Goal: Submit feedback/report problem: Submit feedback/report problem

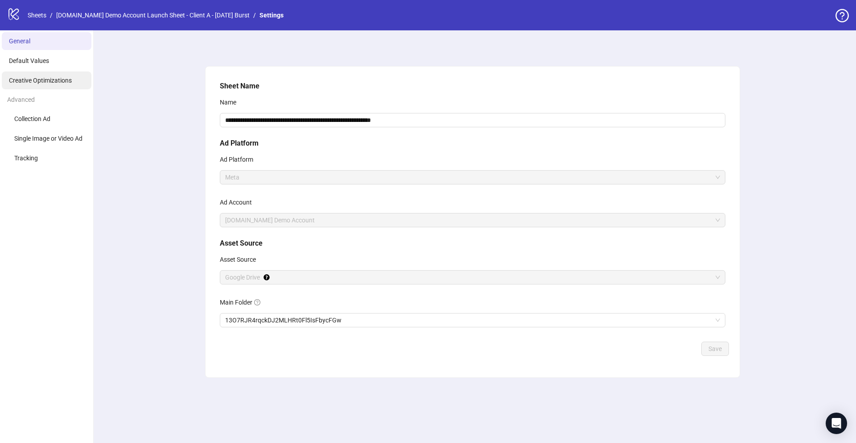
click at [45, 78] on span "Creative Optimizations" at bounding box center [40, 80] width 63 height 7
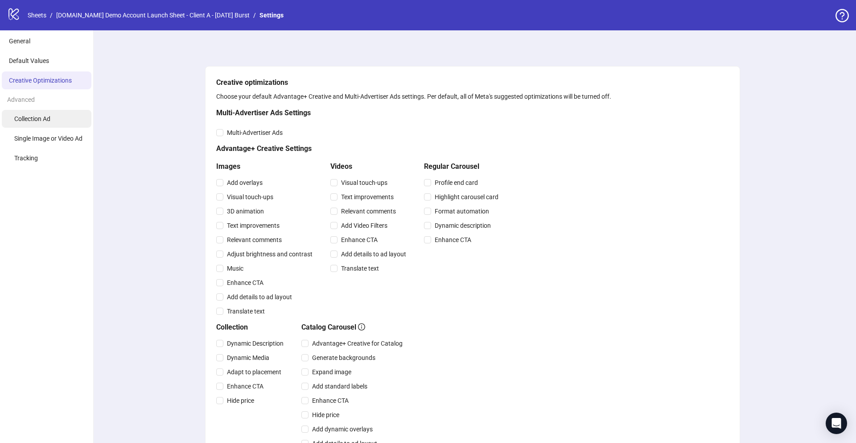
click at [34, 120] on span "Collection Ad" at bounding box center [32, 118] width 36 height 7
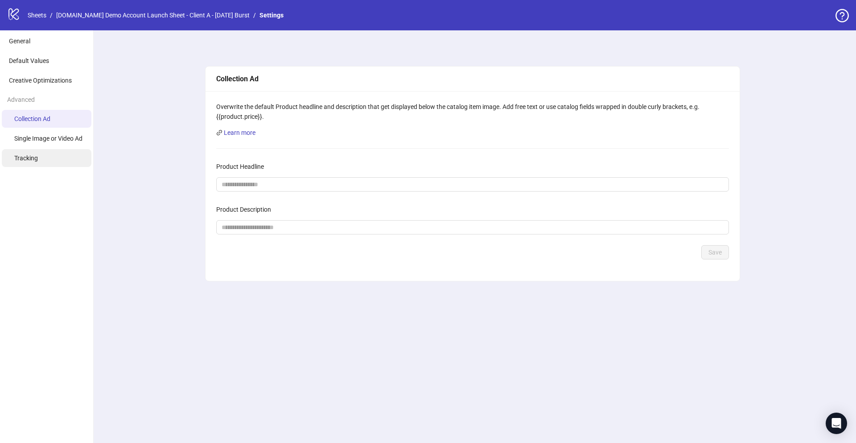
click at [37, 159] on span "Tracking" at bounding box center [26, 157] width 24 height 7
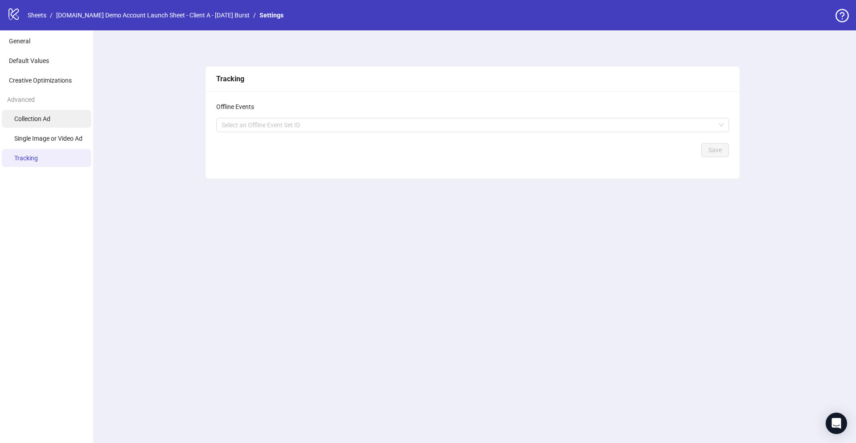
click at [40, 118] on span "Collection Ad" at bounding box center [32, 118] width 36 height 7
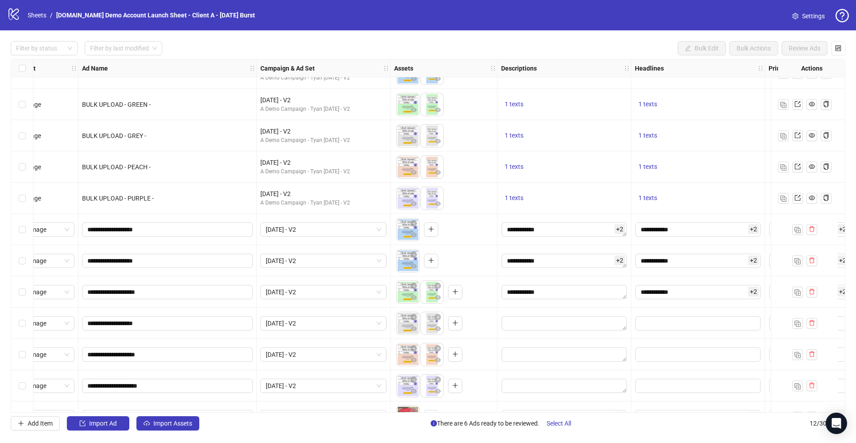
scroll to position [20, 0]
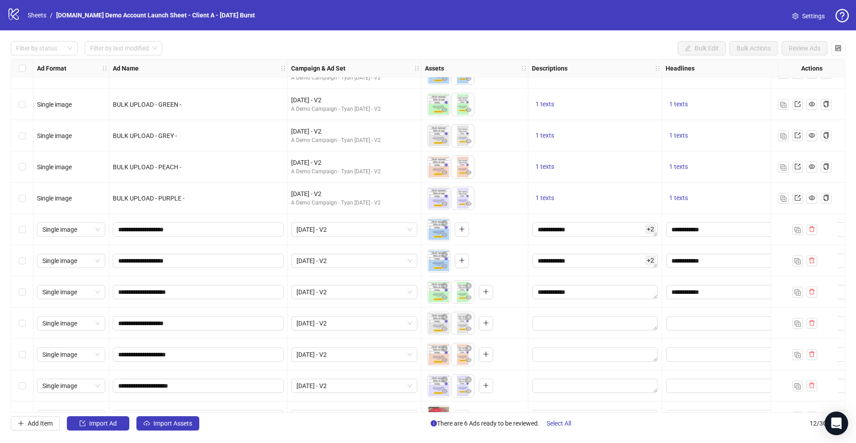
click at [839, 423] on icon "Open Intercom Messenger" at bounding box center [836, 423] width 10 height 12
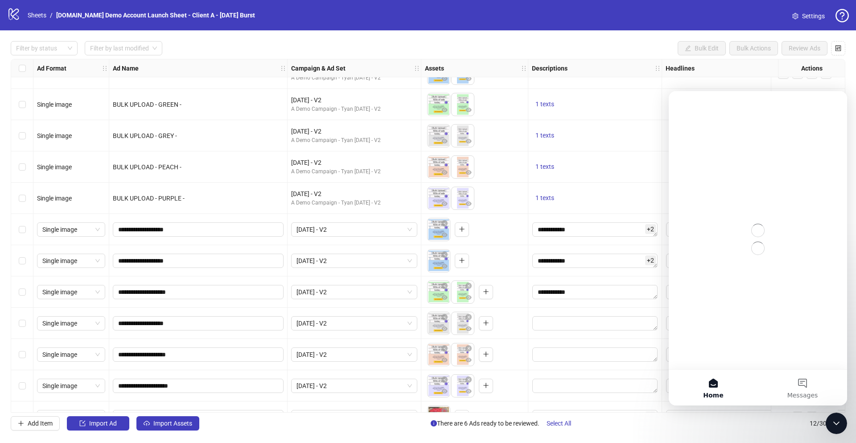
scroll to position [0, 0]
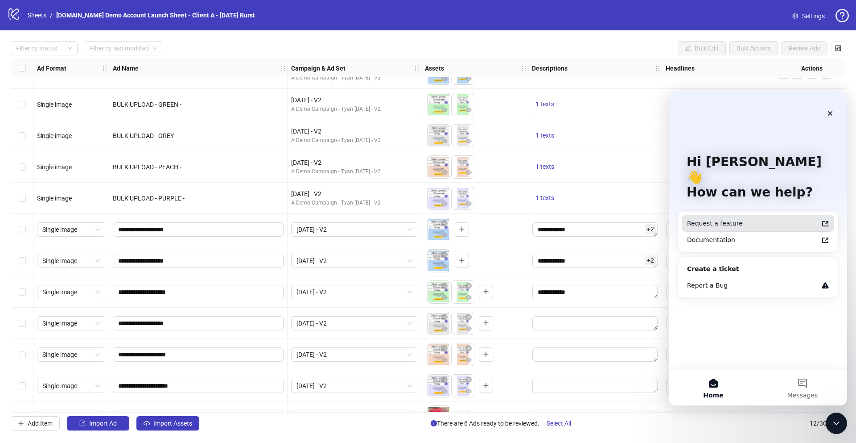
click at [735, 219] on div "Request a feature" at bounding box center [752, 223] width 131 height 9
click at [6, 151] on div "Filter by status Filter by last modified Bulk Edit Bulk Actions Review Ads Ad F…" at bounding box center [428, 235] width 856 height 410
click at [830, 115] on icon "Close" at bounding box center [830, 113] width 7 height 7
